Goal: Task Accomplishment & Management: Manage account settings

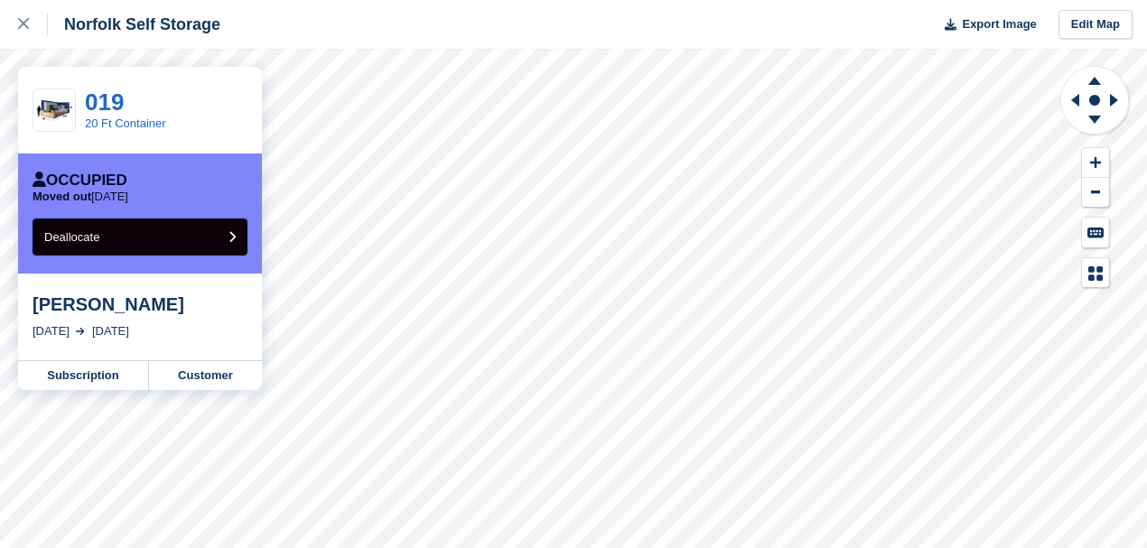
click at [194, 245] on button "Deallocate" at bounding box center [140, 237] width 215 height 37
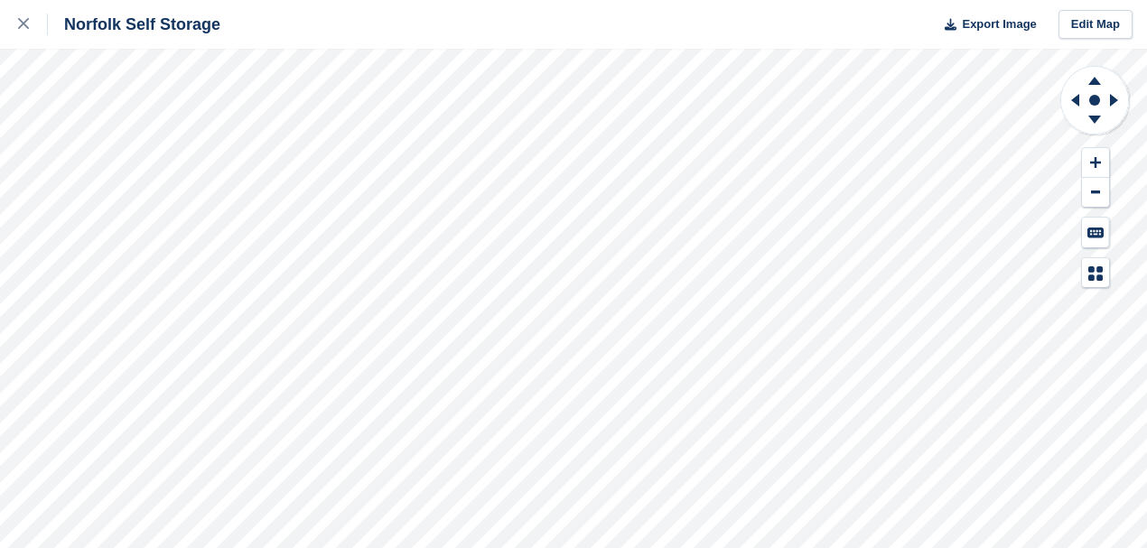
click at [251, 161] on div "Norfolk Self Storage Export Image Edit Map" at bounding box center [573, 274] width 1147 height 548
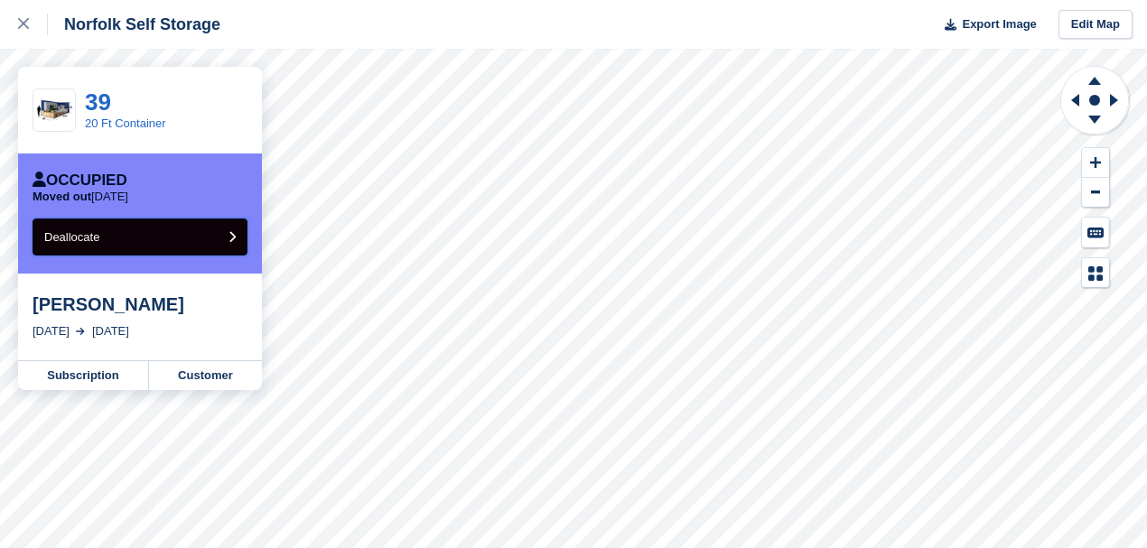
click at [140, 231] on button "Deallocate" at bounding box center [140, 237] width 215 height 37
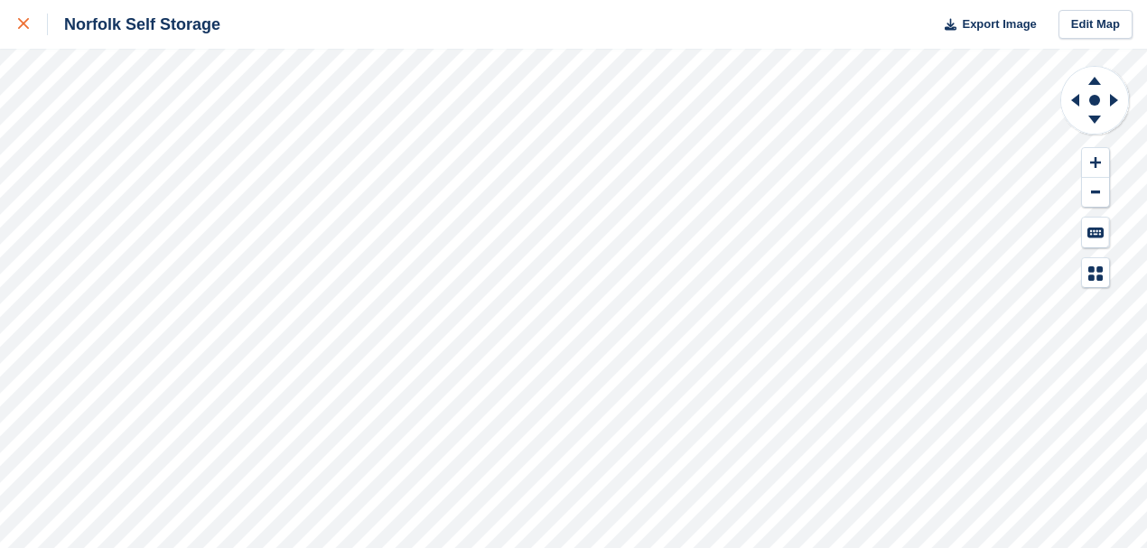
click at [23, 29] on icon at bounding box center [23, 23] width 11 height 11
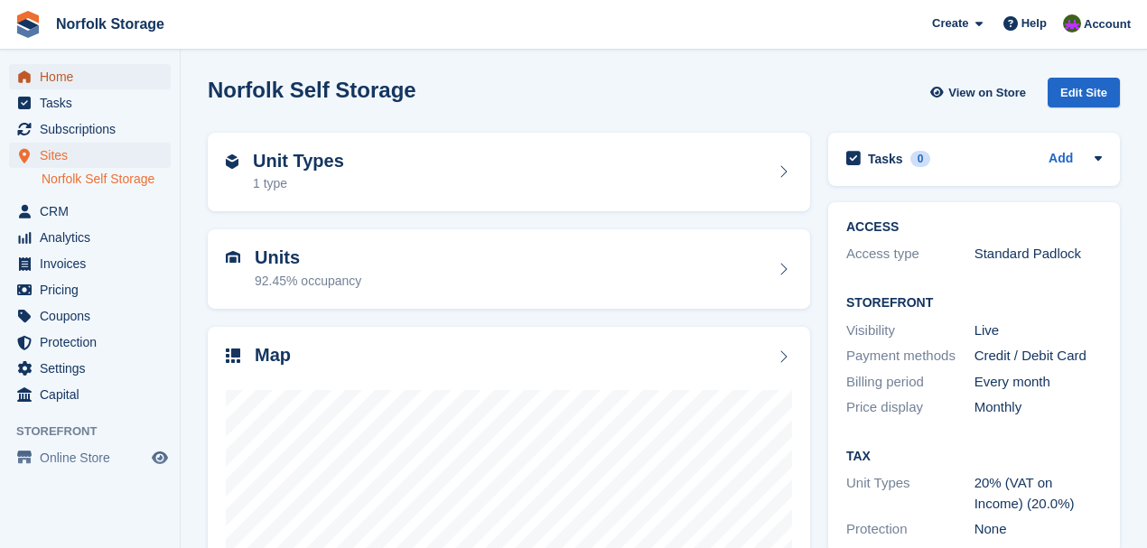
click at [51, 78] on span "Home" at bounding box center [94, 76] width 108 height 25
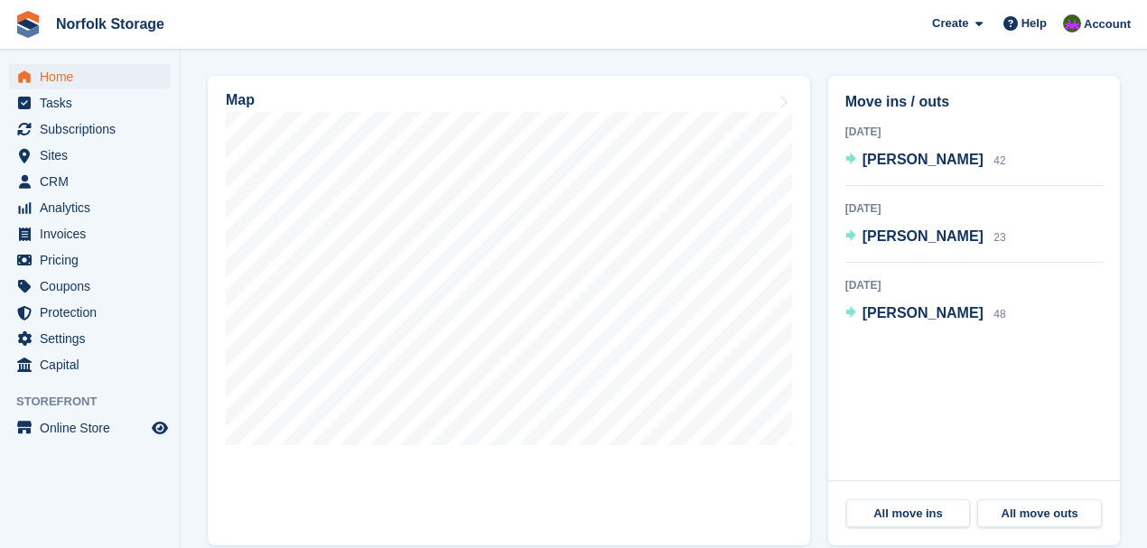
scroll to position [533, 0]
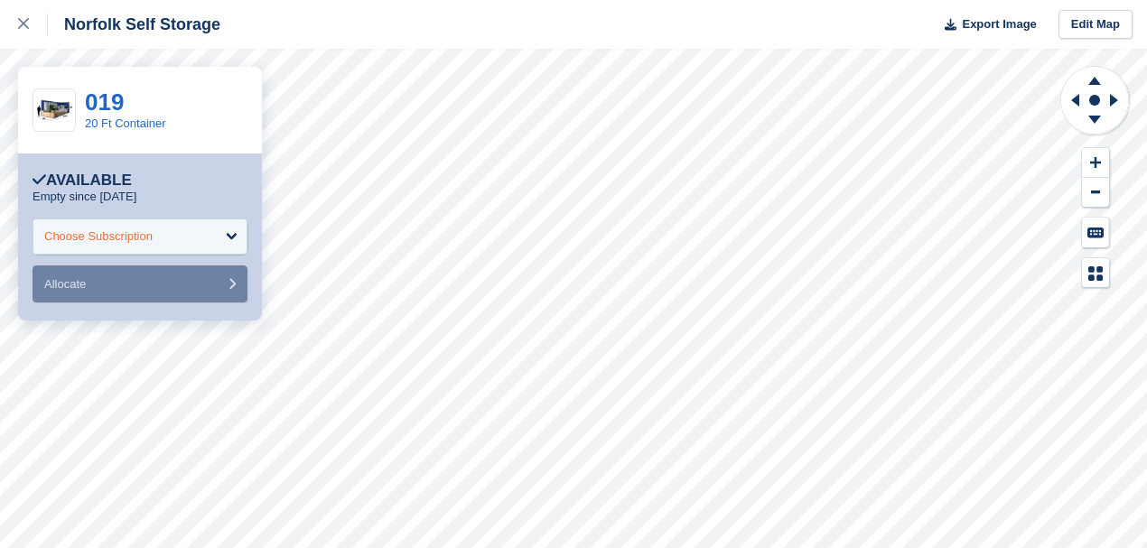
click at [188, 252] on div "Choose Subscription" at bounding box center [140, 237] width 215 height 36
click at [243, 98] on div "019 20 Ft Container" at bounding box center [140, 110] width 244 height 87
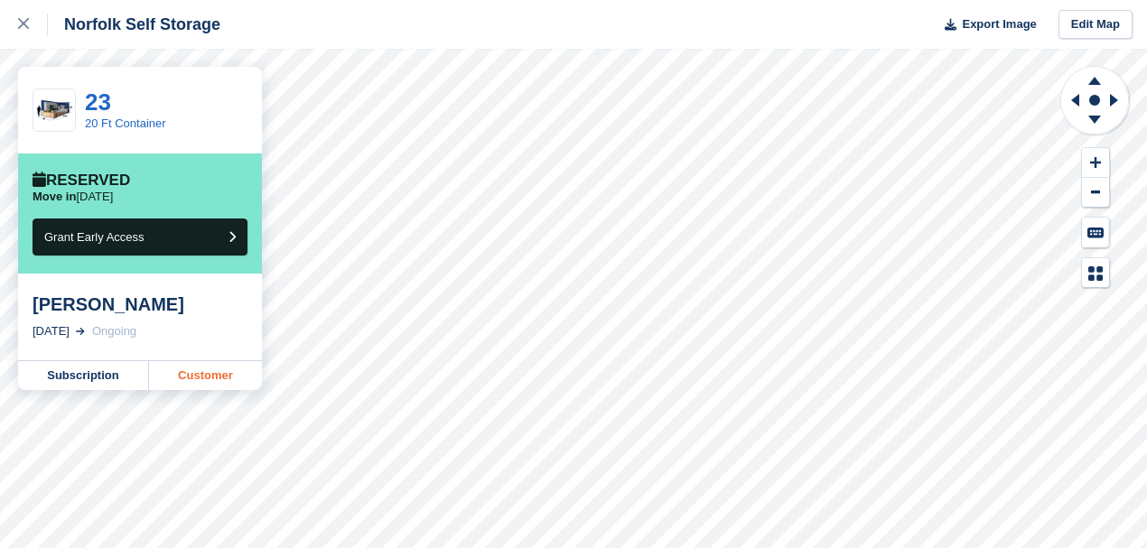
click at [226, 377] on link "Customer" at bounding box center [205, 375] width 113 height 29
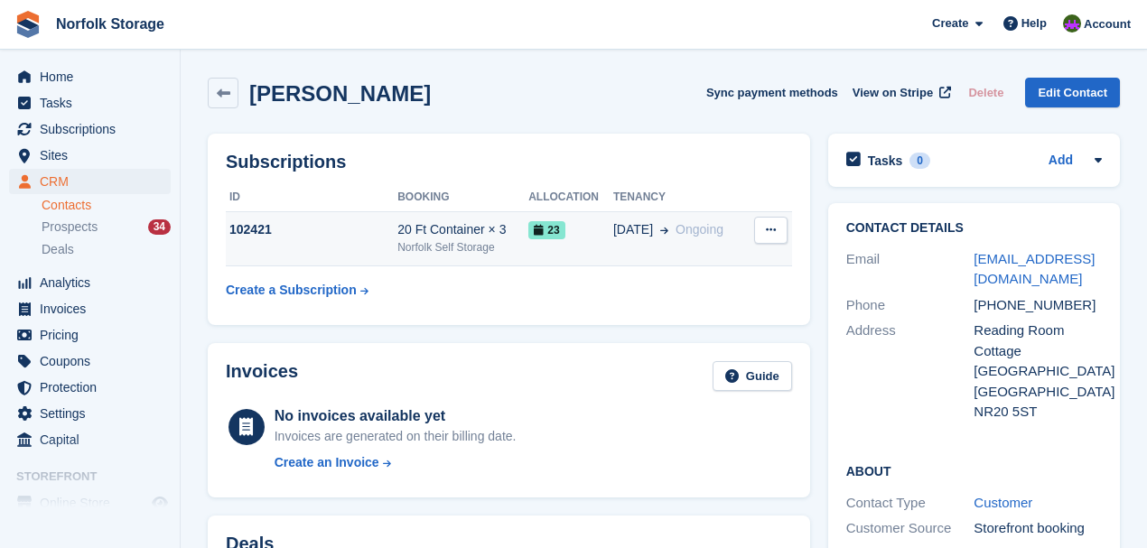
click at [483, 240] on div "Norfolk Self Storage" at bounding box center [462, 247] width 131 height 16
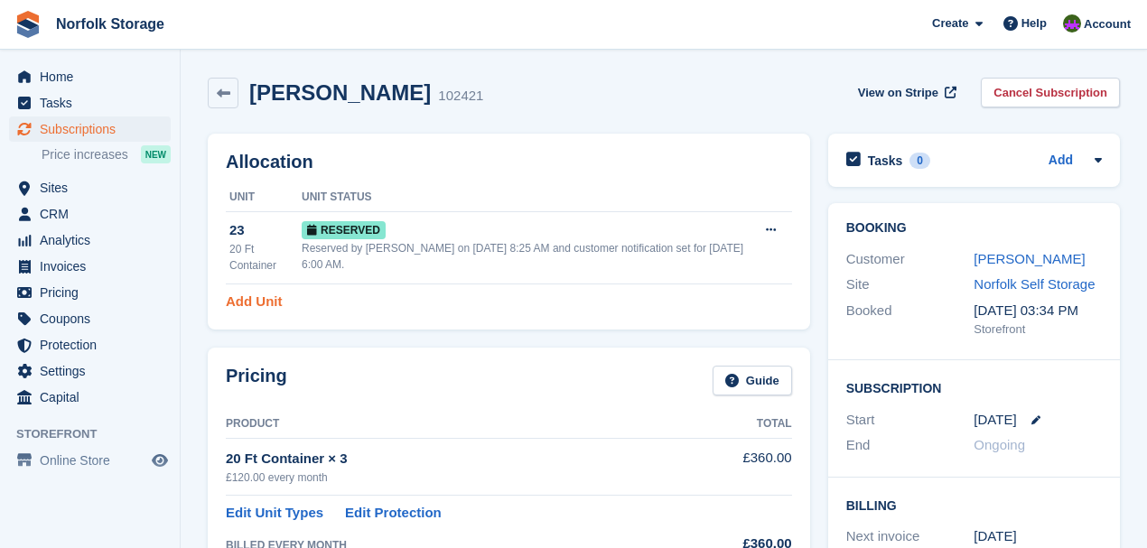
click at [247, 294] on link "Add Unit" at bounding box center [254, 302] width 56 height 21
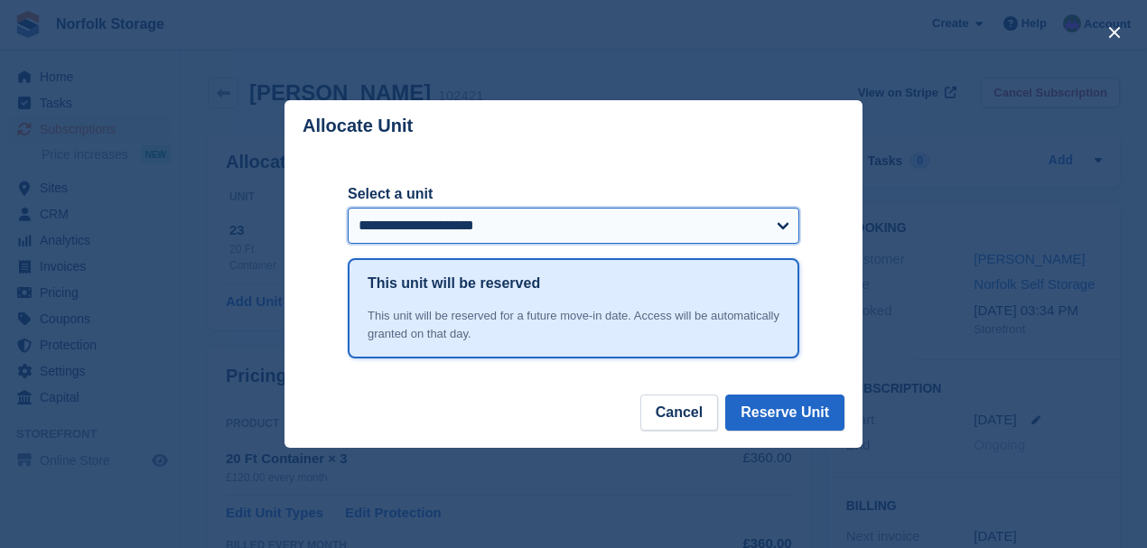
click at [461, 219] on select "**********" at bounding box center [574, 226] width 452 height 36
click at [348, 209] on select "**********" at bounding box center [574, 226] width 452 height 36
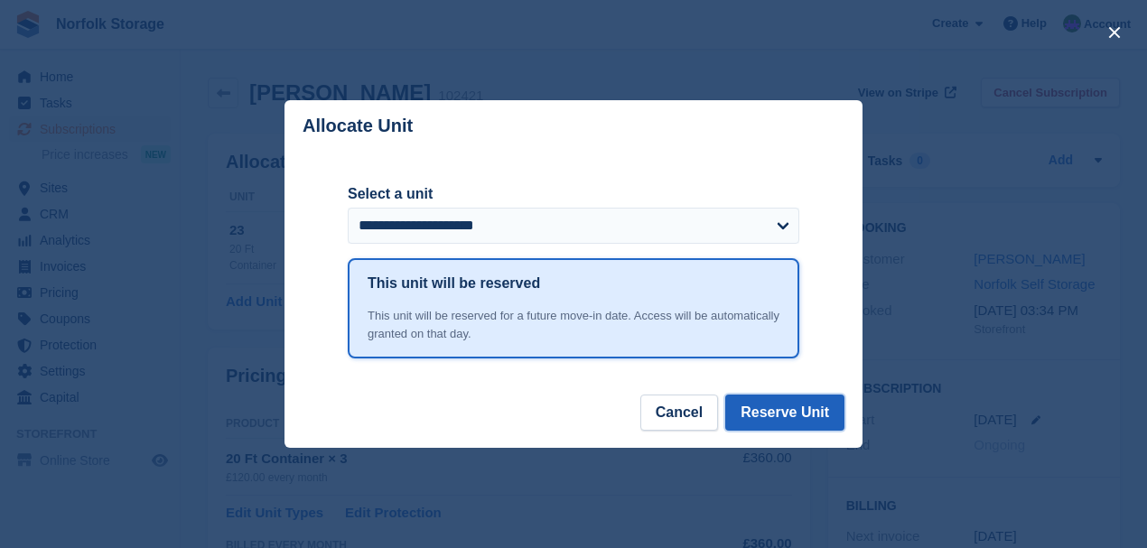
click at [786, 412] on button "Reserve Unit" at bounding box center [784, 413] width 119 height 36
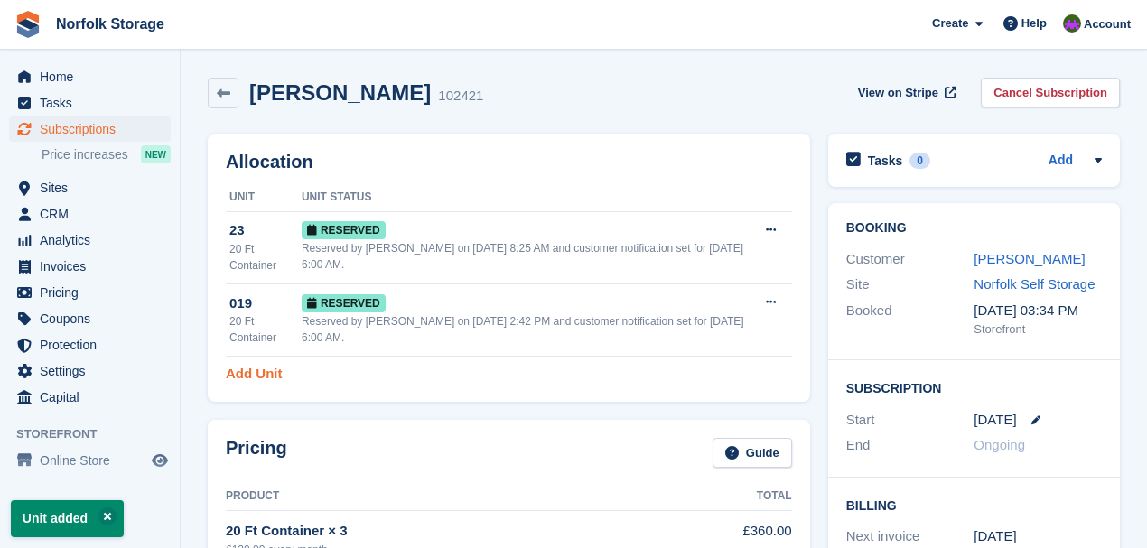
click at [260, 379] on link "Add Unit" at bounding box center [254, 374] width 56 height 21
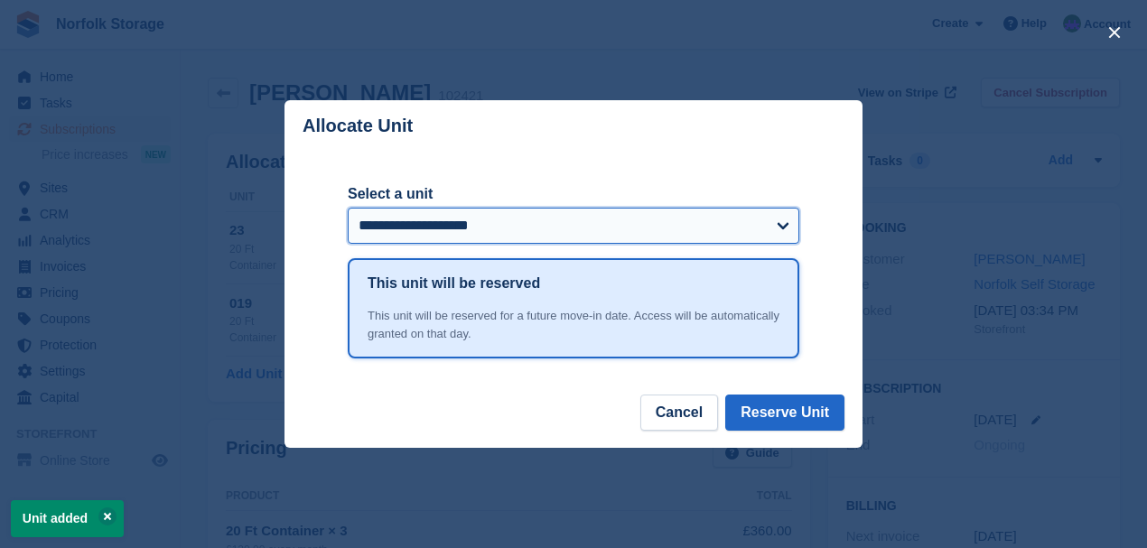
click at [506, 221] on select "**********" at bounding box center [574, 226] width 452 height 36
click at [348, 209] on select "**********" at bounding box center [574, 226] width 452 height 36
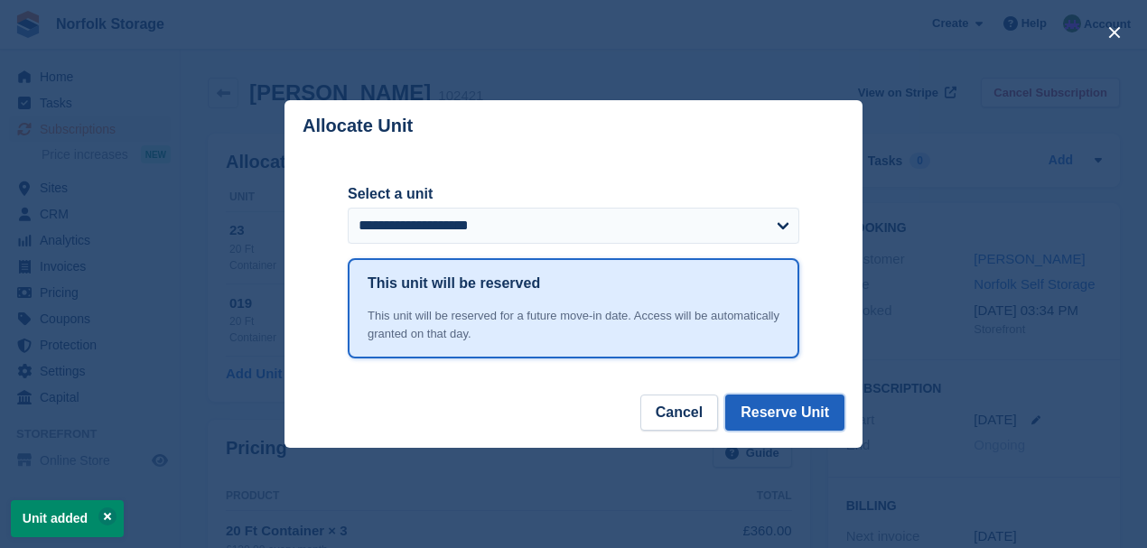
click at [802, 413] on button "Reserve Unit" at bounding box center [784, 413] width 119 height 36
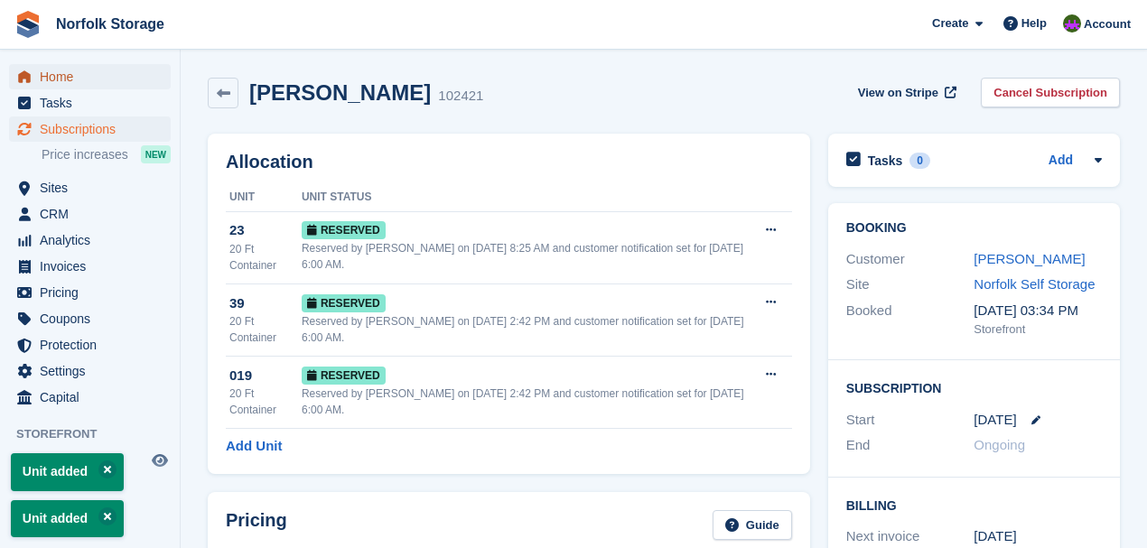
click at [64, 81] on span "Home" at bounding box center [94, 76] width 108 height 25
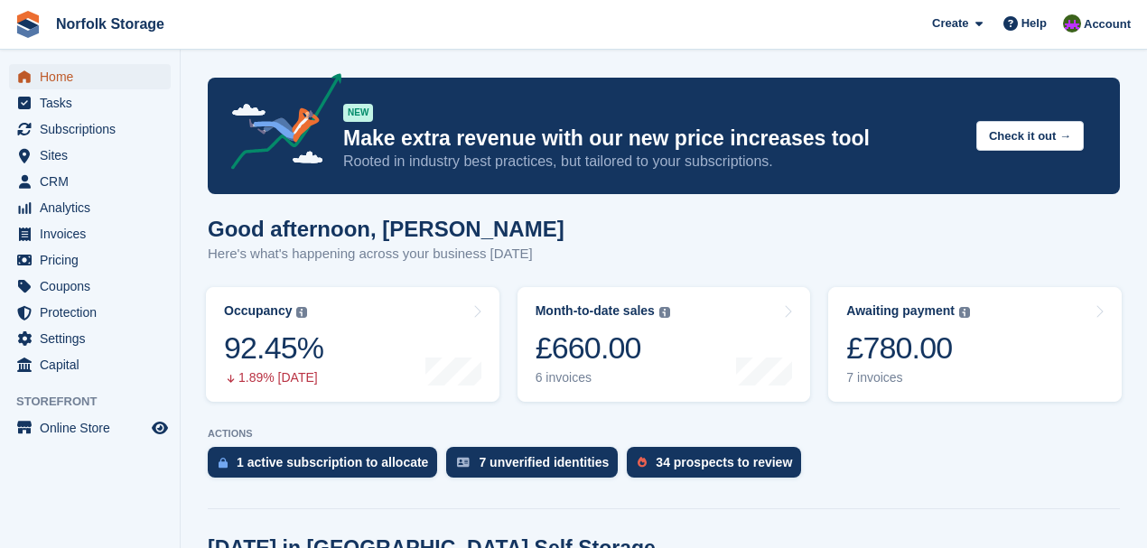
click at [58, 70] on span "Home" at bounding box center [94, 76] width 108 height 25
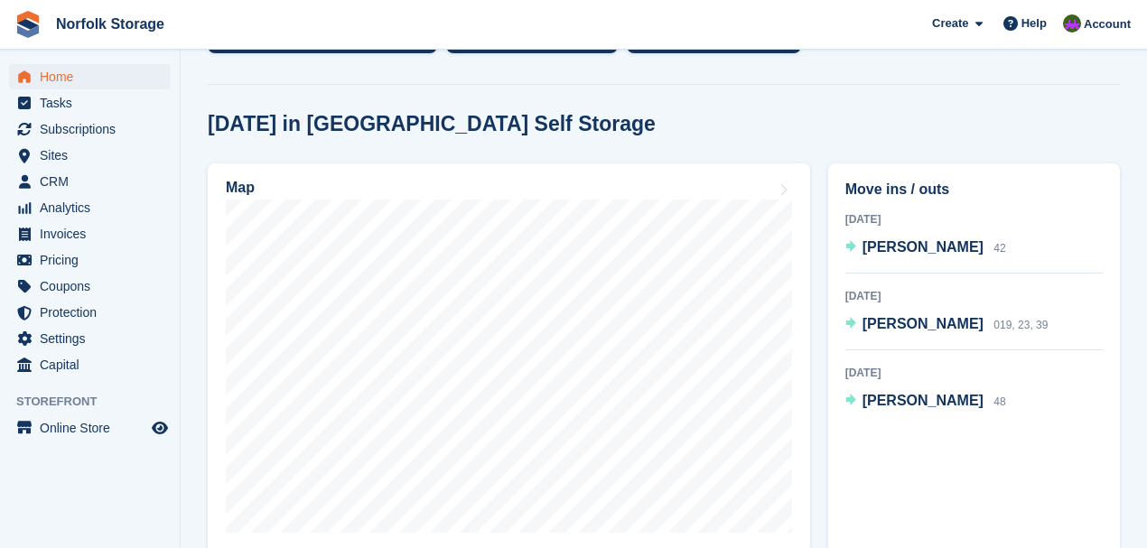
scroll to position [481, 0]
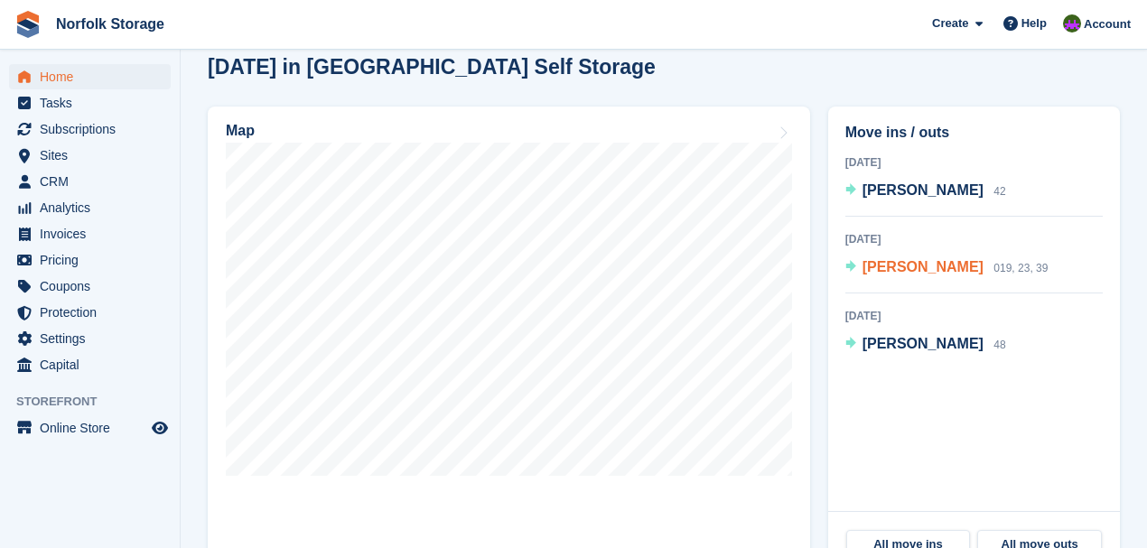
click at [926, 272] on span "[PERSON_NAME]" at bounding box center [922, 266] width 121 height 15
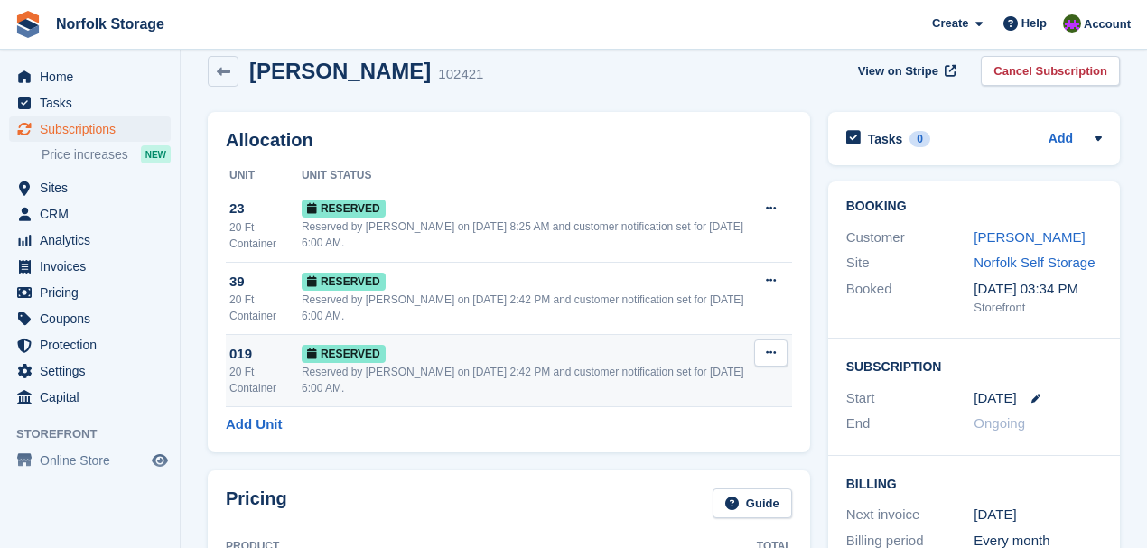
scroll to position [60, 0]
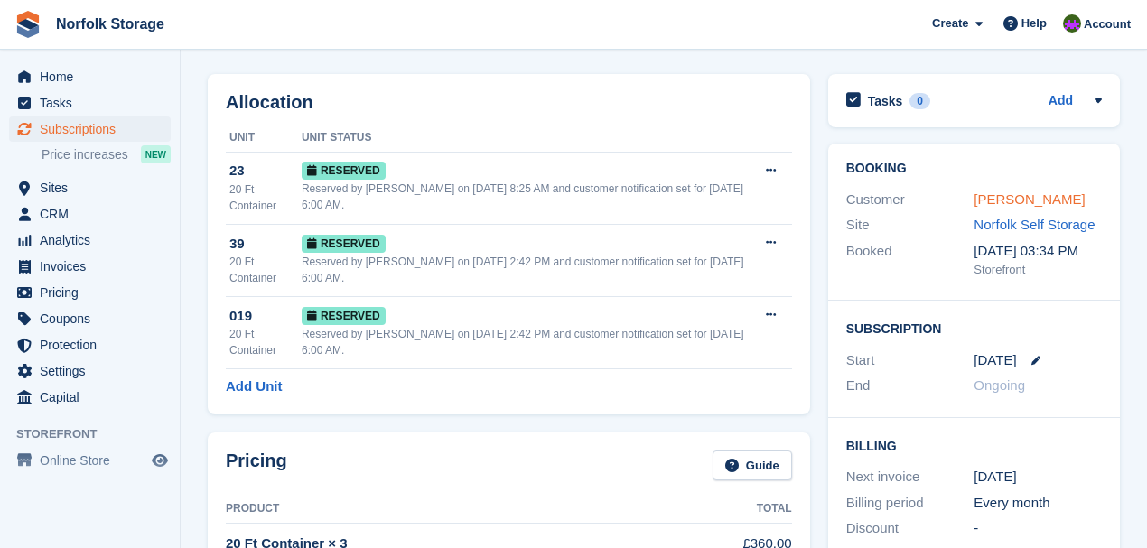
click at [1033, 203] on link "[PERSON_NAME]" at bounding box center [1028, 198] width 111 height 15
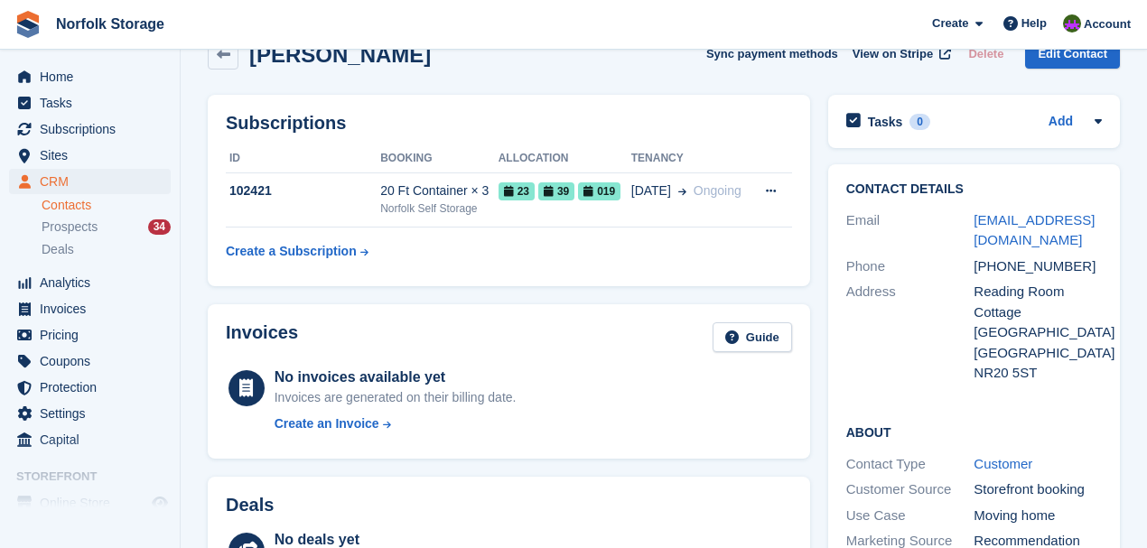
scroll to position [60, 0]
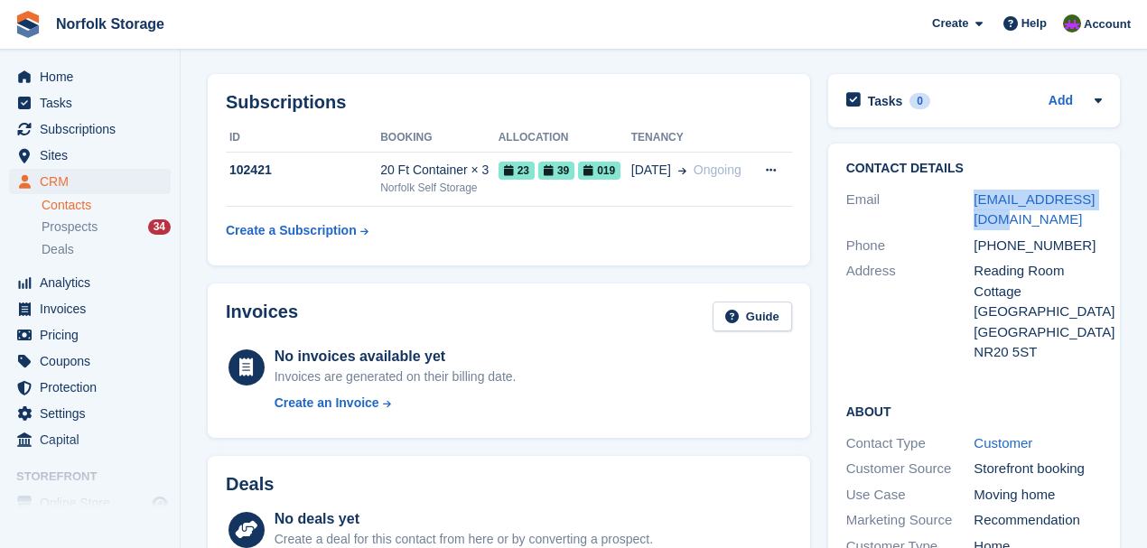
drag, startPoint x: 1001, startPoint y: 225, endPoint x: 964, endPoint y: 190, distance: 50.4
click at [964, 190] on div "Email [EMAIL_ADDRESS][DOMAIN_NAME]" at bounding box center [974, 210] width 256 height 46
copy div "[EMAIL_ADDRESS][DOMAIN_NAME]"
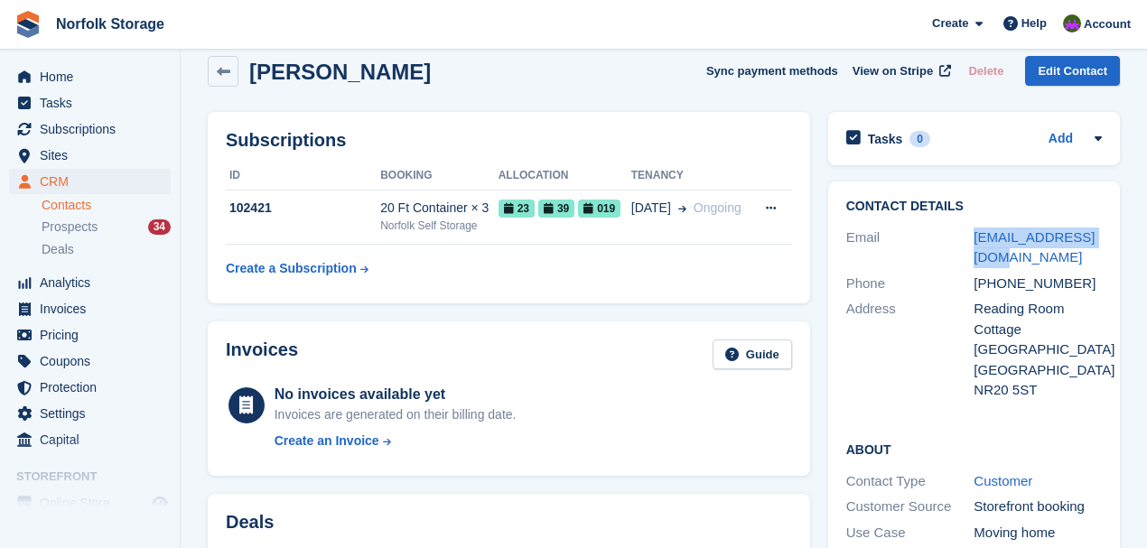
scroll to position [0, 0]
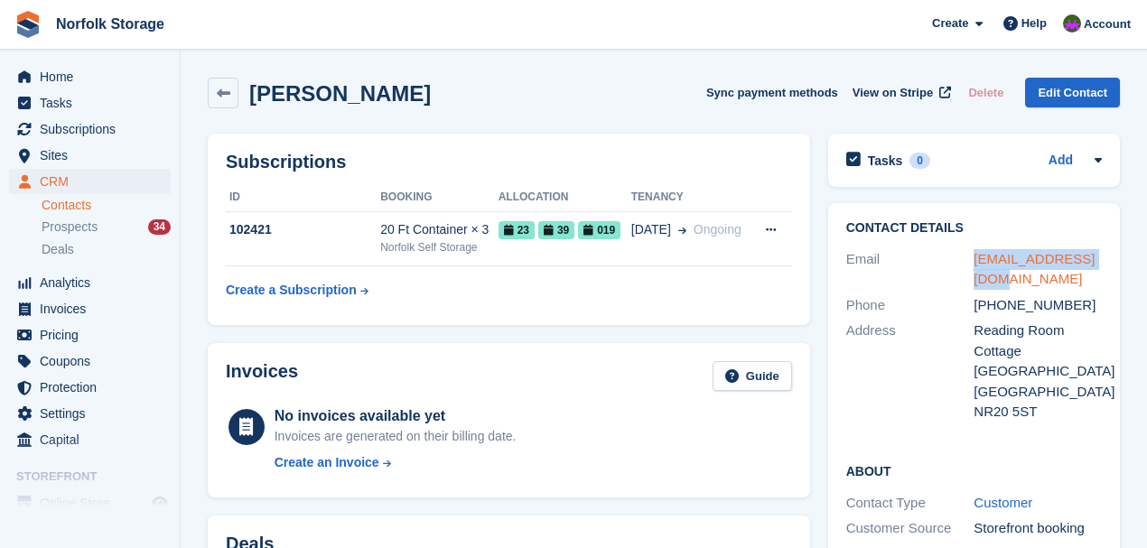
copy div "[EMAIL_ADDRESS][DOMAIN_NAME]"
click at [51, 76] on span "Home" at bounding box center [94, 76] width 108 height 25
